Goal: Task Accomplishment & Management: Use online tool/utility

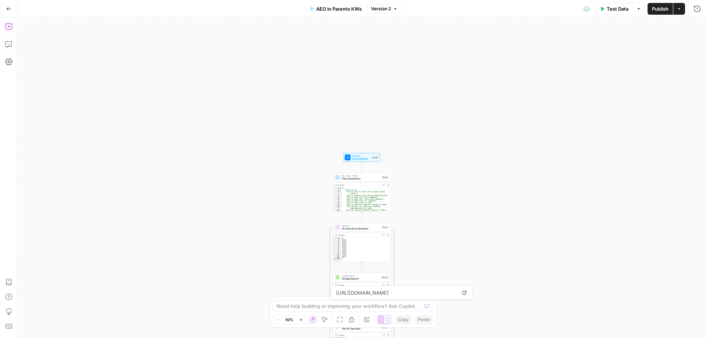
click at [7, 29] on icon "button" at bounding box center [8, 26] width 7 height 7
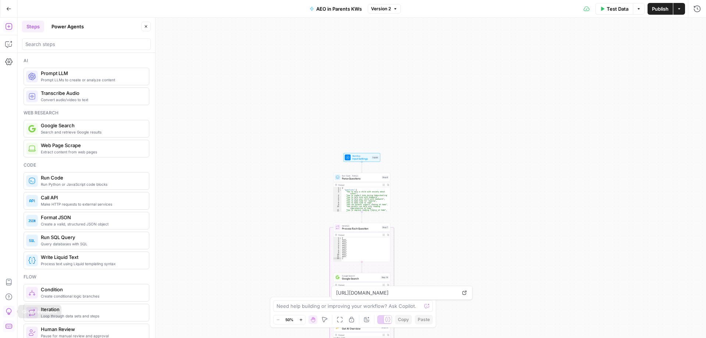
click at [8, 309] on icon "button" at bounding box center [8, 311] width 7 height 7
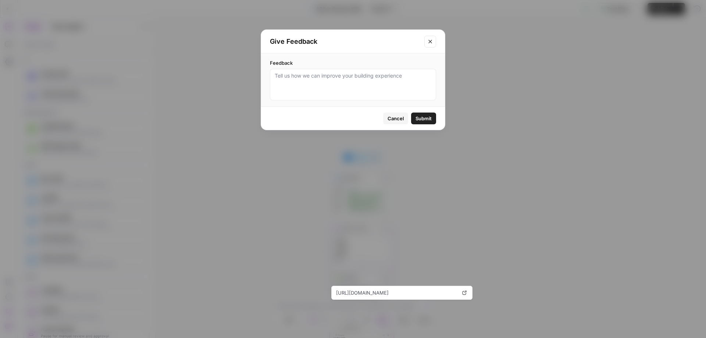
click at [429, 40] on icon "Close modal" at bounding box center [430, 41] width 3 height 3
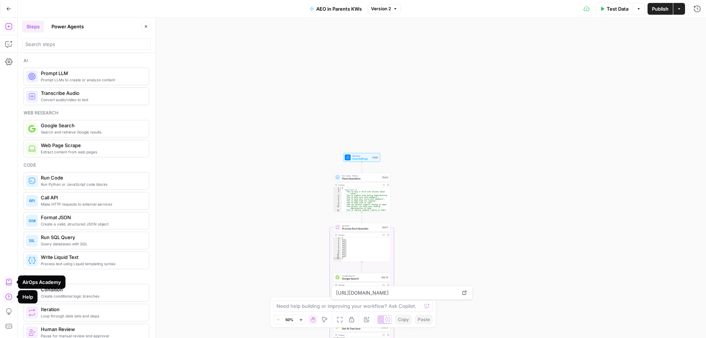
click at [10, 283] on icon "button" at bounding box center [8, 281] width 7 height 7
click at [329, 10] on span "AEO in Parents KWs" at bounding box center [339, 8] width 46 height 7
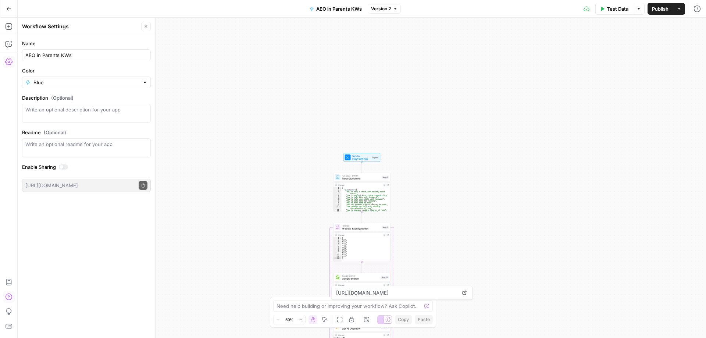
click at [9, 6] on button "Go Back" at bounding box center [8, 8] width 13 height 13
